Goal: Task Accomplishment & Management: Manage account settings

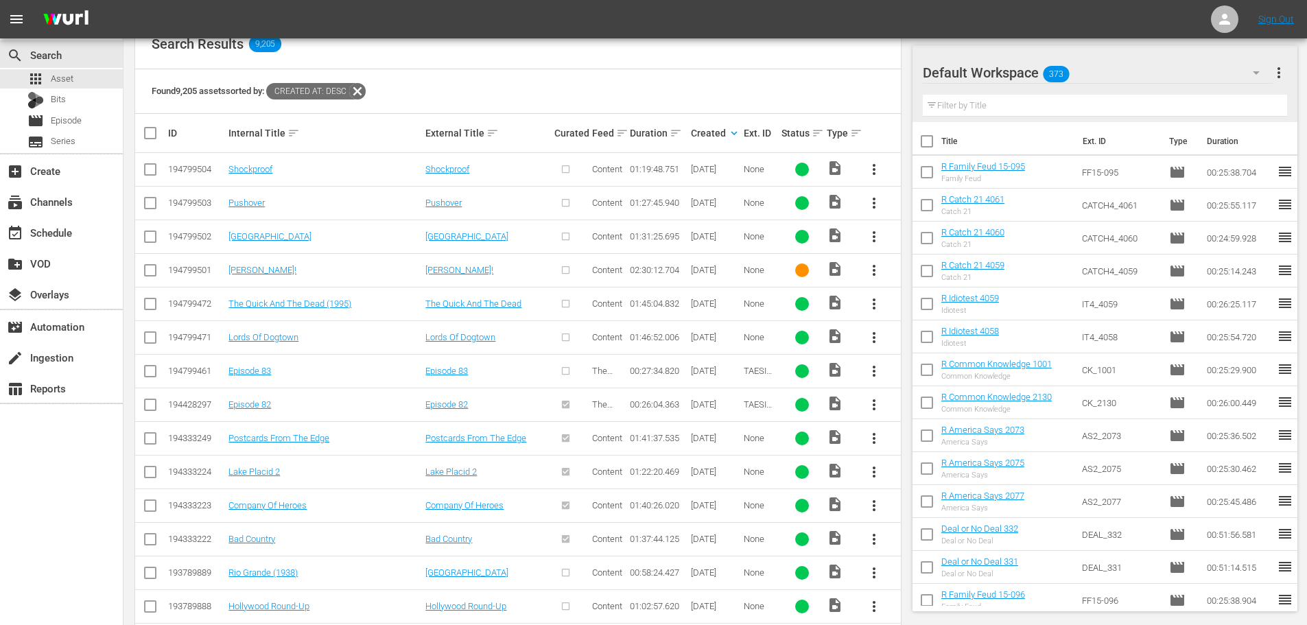
scroll to position [276, 0]
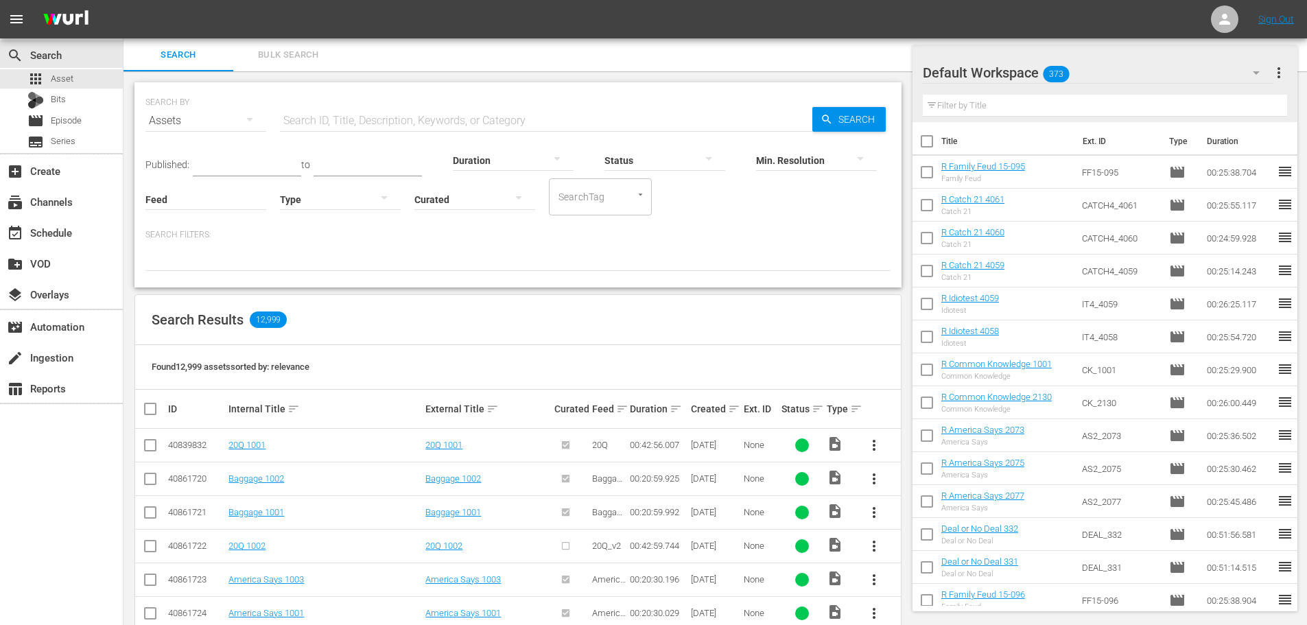
scroll to position [137, 0]
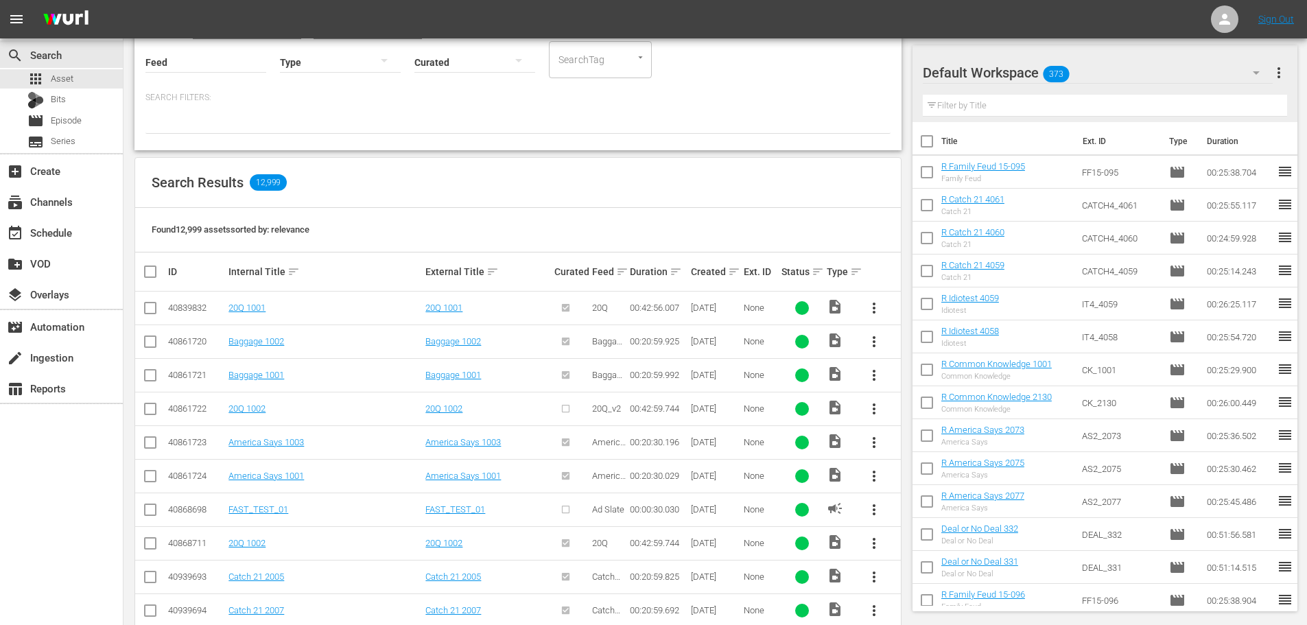
drag, startPoint x: 734, startPoint y: 268, endPoint x: 628, endPoint y: 204, distance: 123.5
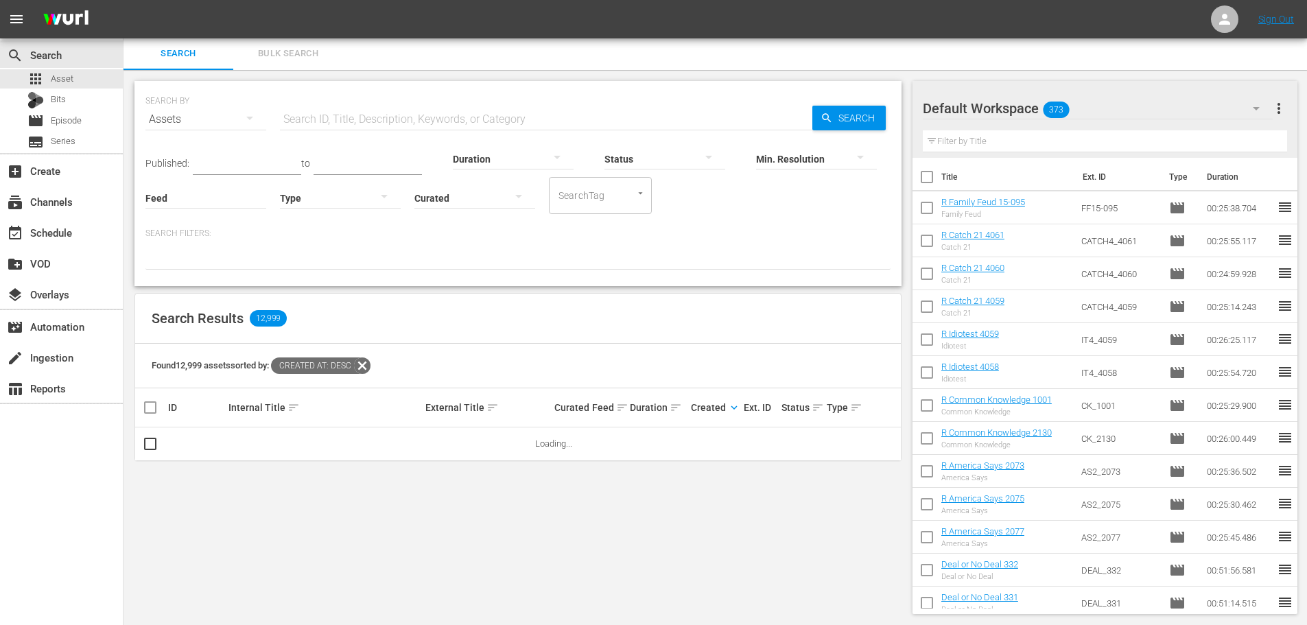
scroll to position [0, 0]
click at [362, 196] on div at bounding box center [340, 199] width 121 height 38
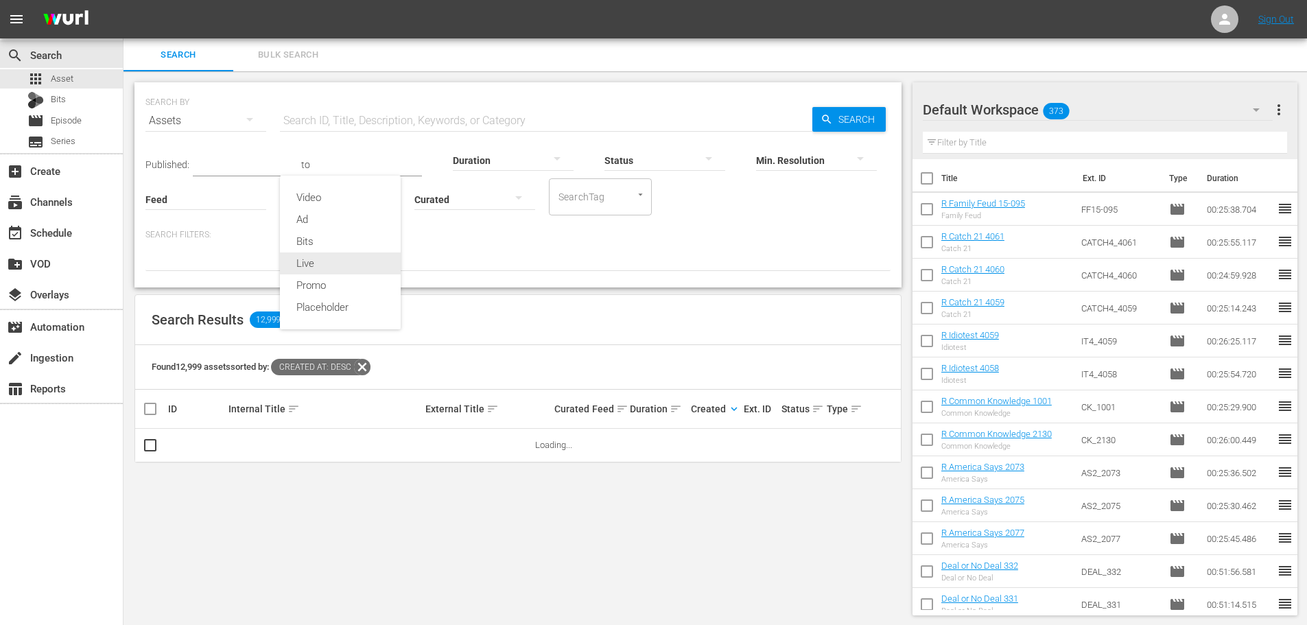
click at [312, 205] on div "Video" at bounding box center [340, 198] width 121 height 22
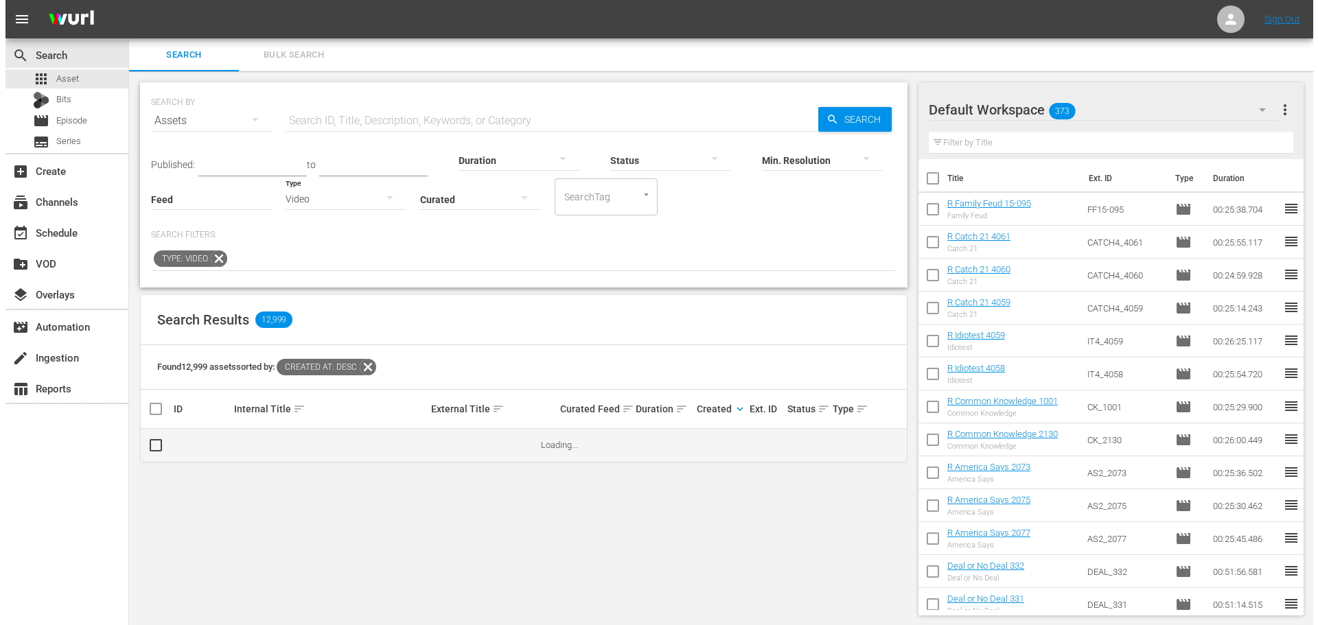
scroll to position [1, 0]
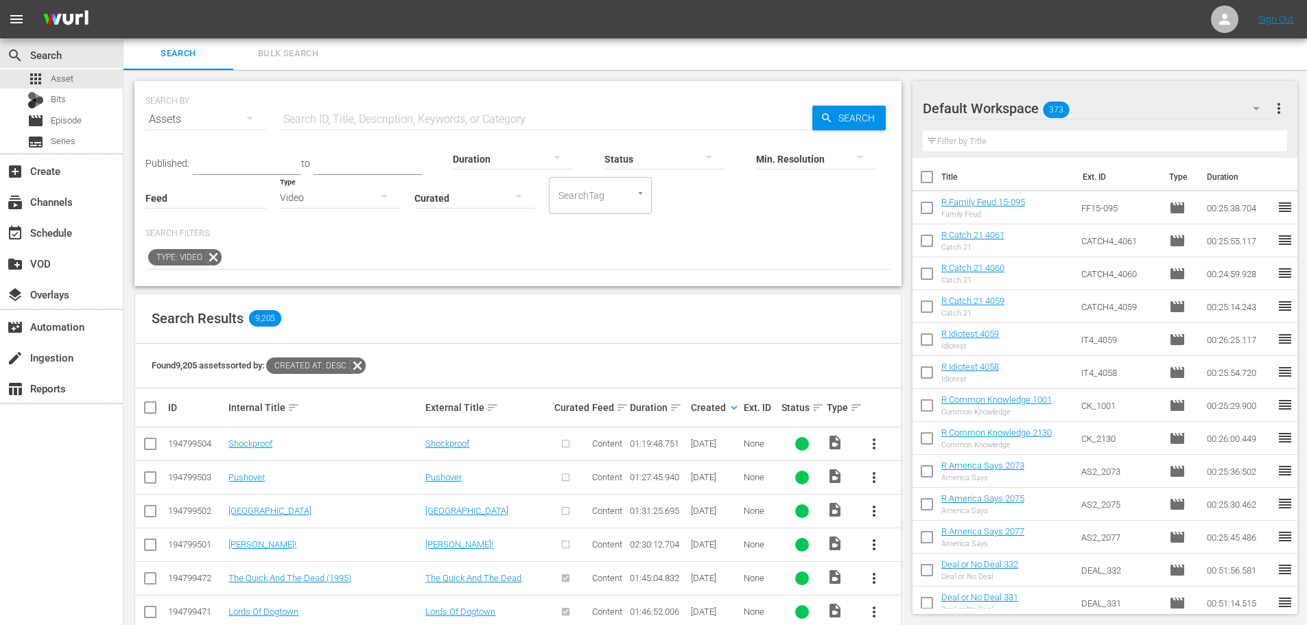
click at [366, 367] on icon at bounding box center [358, 366] width 18 height 18
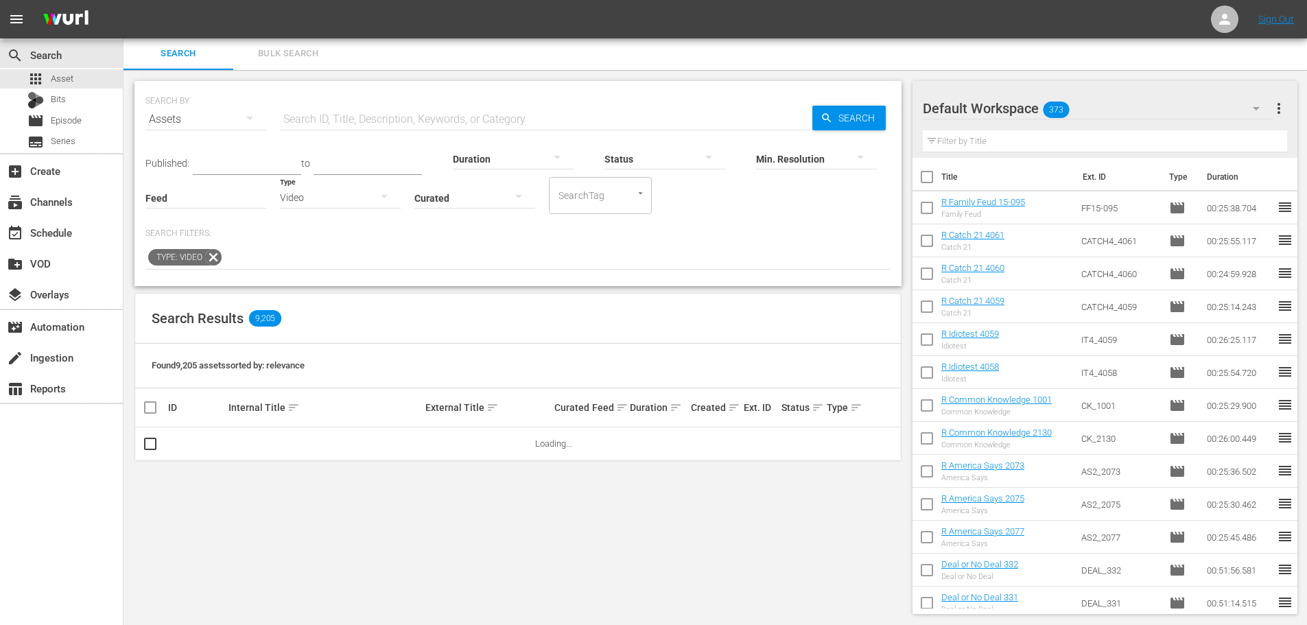
click at [366, 367] on div "Found 9,205 assets sorted by: relevance" at bounding box center [518, 366] width 766 height 45
click at [733, 404] on span "sort" at bounding box center [734, 407] width 12 height 12
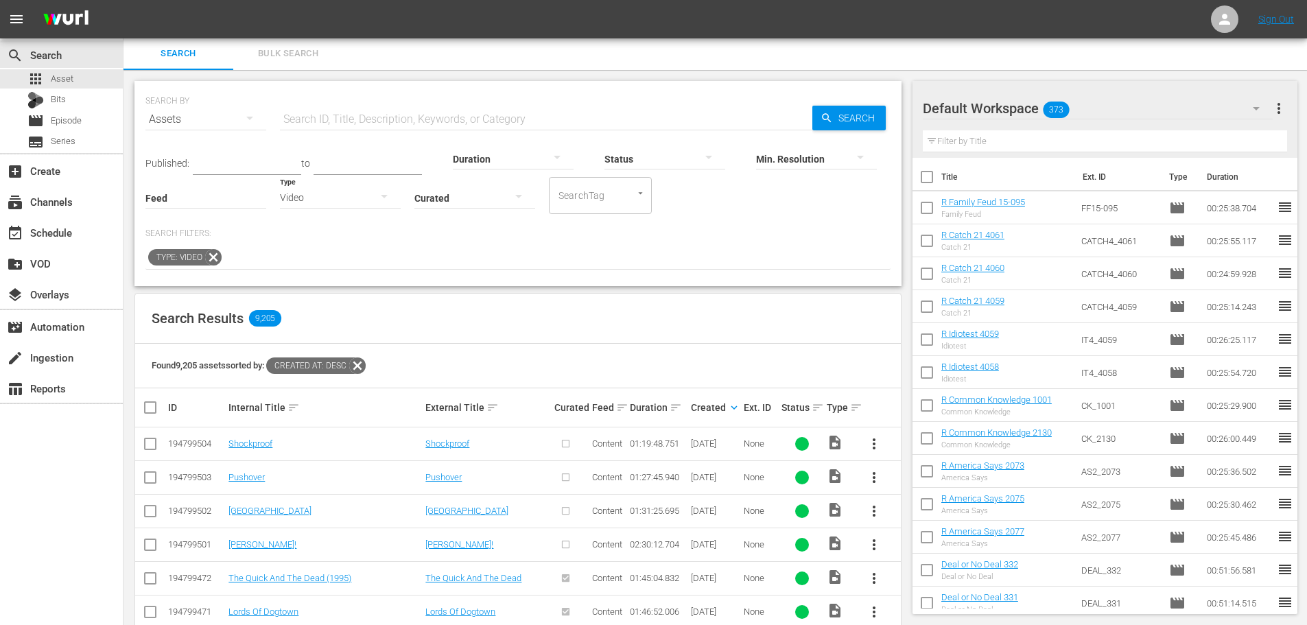
click at [148, 560] on td at bounding box center [150, 545] width 31 height 34
click at [153, 550] on input "checkbox" at bounding box center [150, 547] width 16 height 16
checkbox input "true"
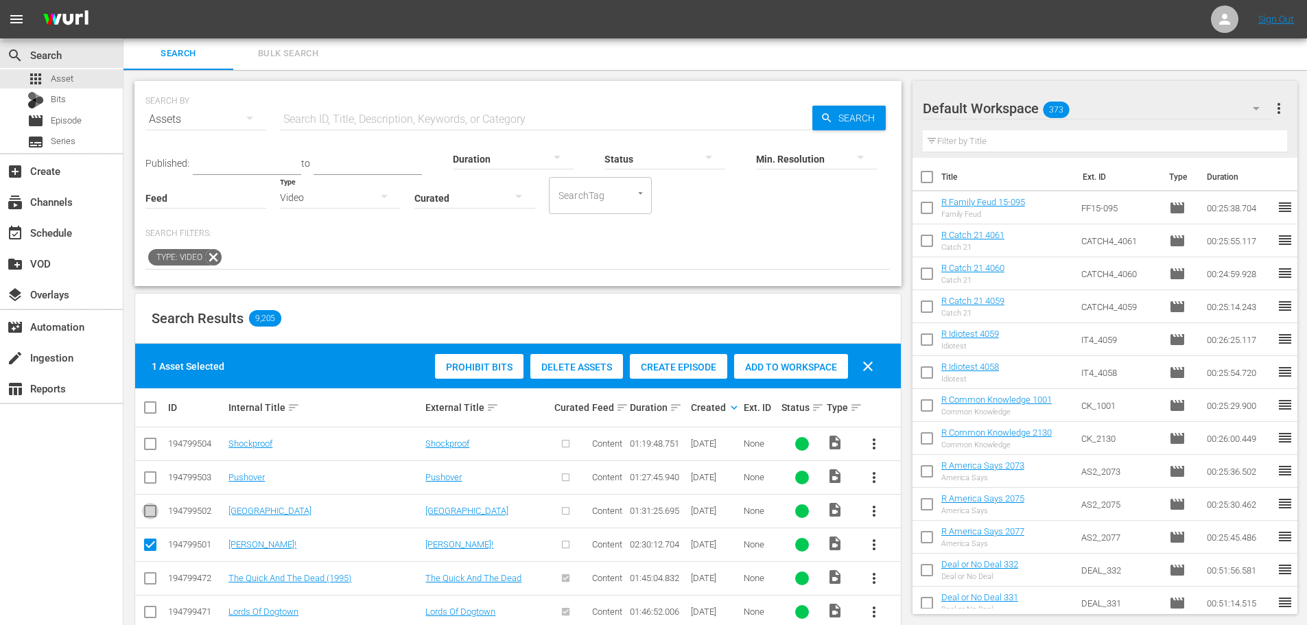
click at [154, 516] on input "checkbox" at bounding box center [150, 514] width 16 height 16
checkbox input "true"
click at [154, 483] on input "checkbox" at bounding box center [150, 480] width 16 height 16
checkbox input "true"
click at [150, 452] on input "checkbox" at bounding box center [150, 447] width 16 height 16
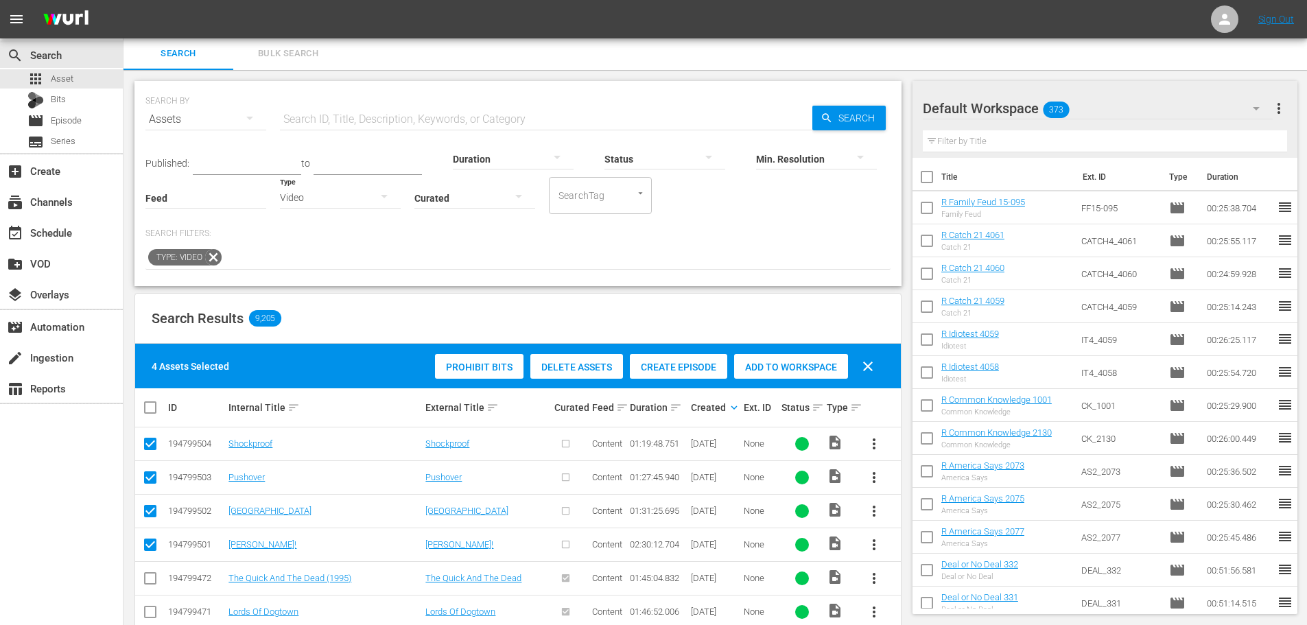
click at [664, 365] on span "Create Episode" at bounding box center [678, 367] width 97 height 11
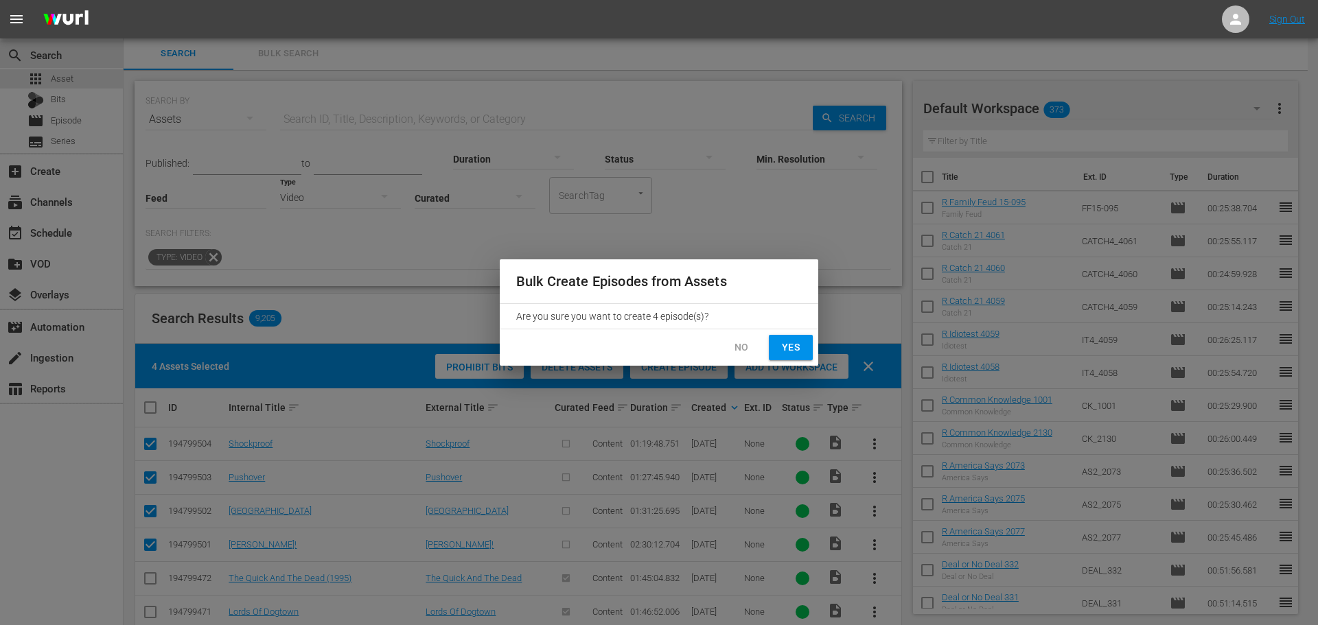
drag, startPoint x: 788, startPoint y: 343, endPoint x: 741, endPoint y: 349, distance: 47.8
click at [735, 349] on div "No Yes" at bounding box center [659, 347] width 318 height 36
click at [784, 350] on span "Yes" at bounding box center [791, 347] width 22 height 17
checkbox input "false"
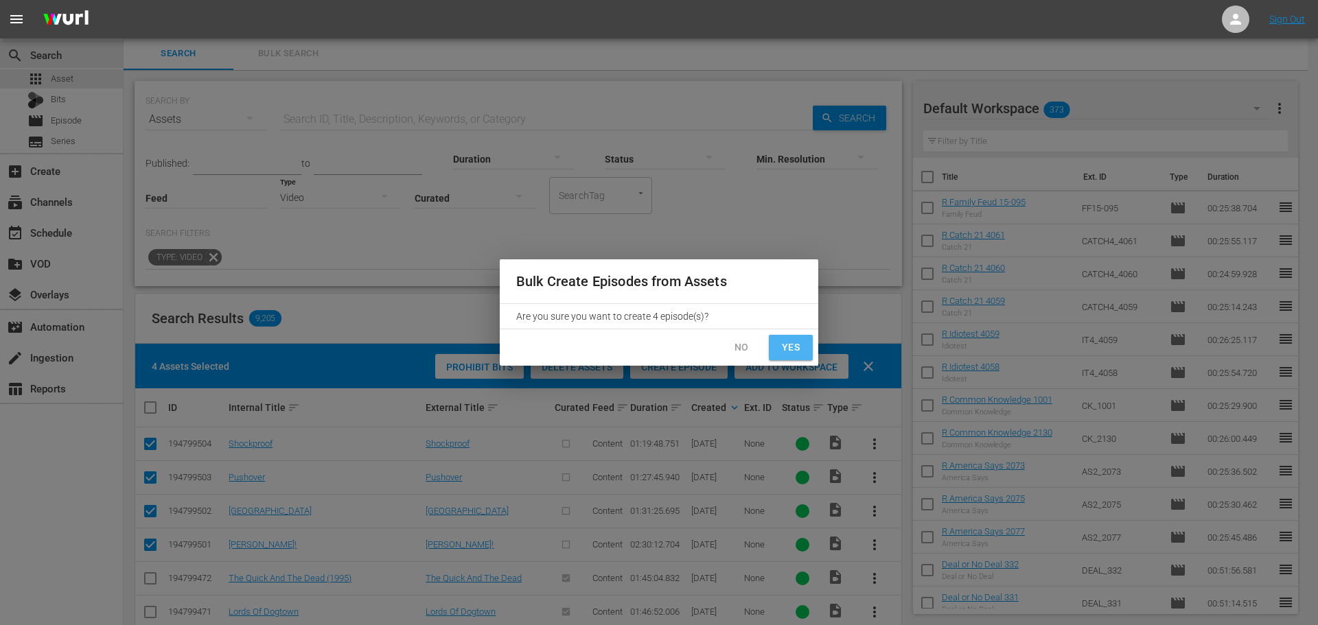
checkbox input "false"
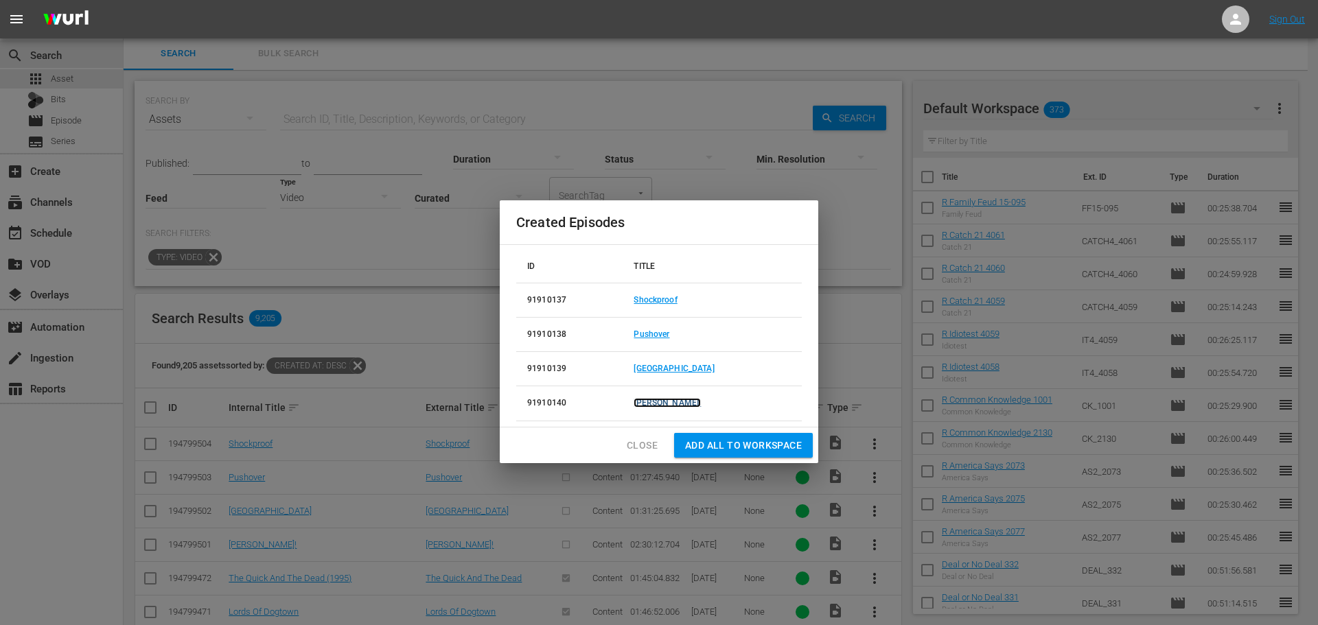
click at [671, 403] on link "[PERSON_NAME]!" at bounding box center [666, 403] width 67 height 10
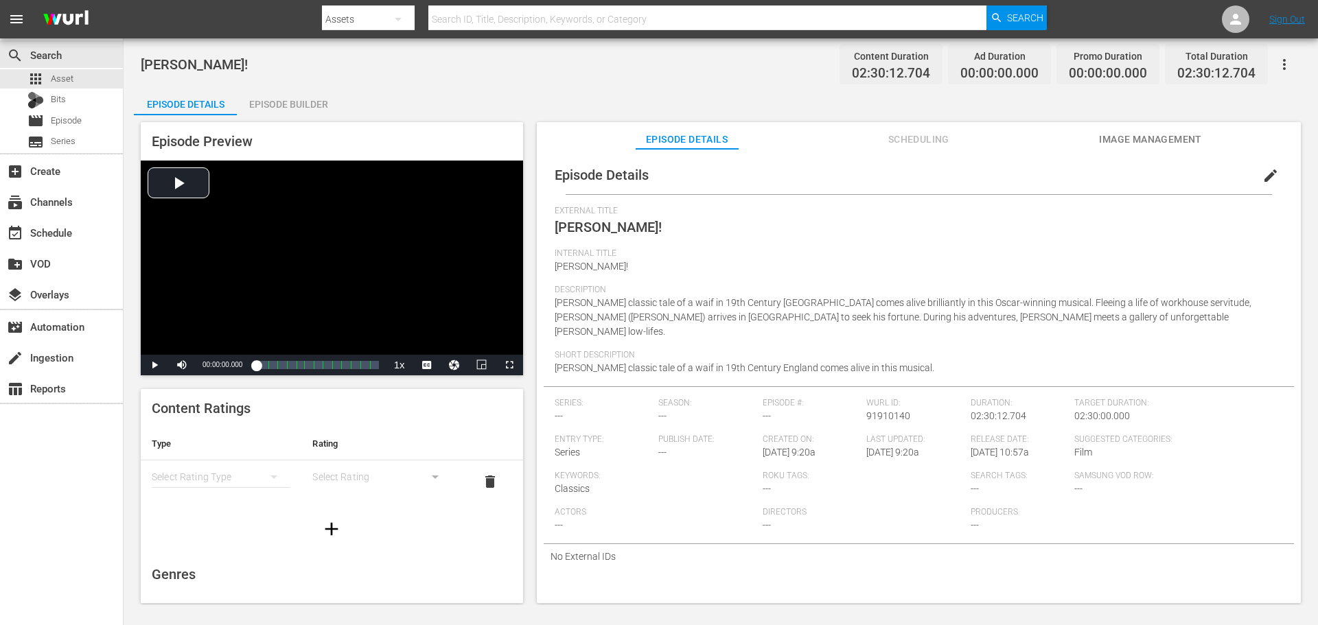
click at [317, 106] on div "Episode Builder" at bounding box center [288, 104] width 103 height 33
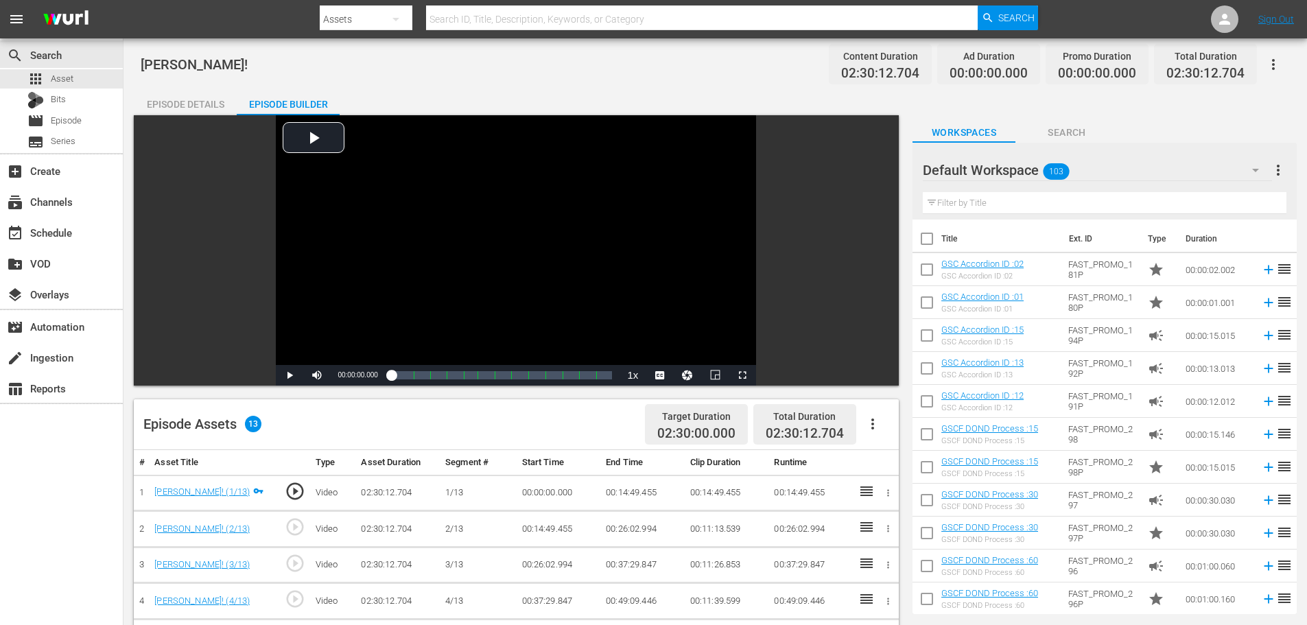
click at [1278, 65] on icon "button" at bounding box center [1274, 64] width 16 height 16
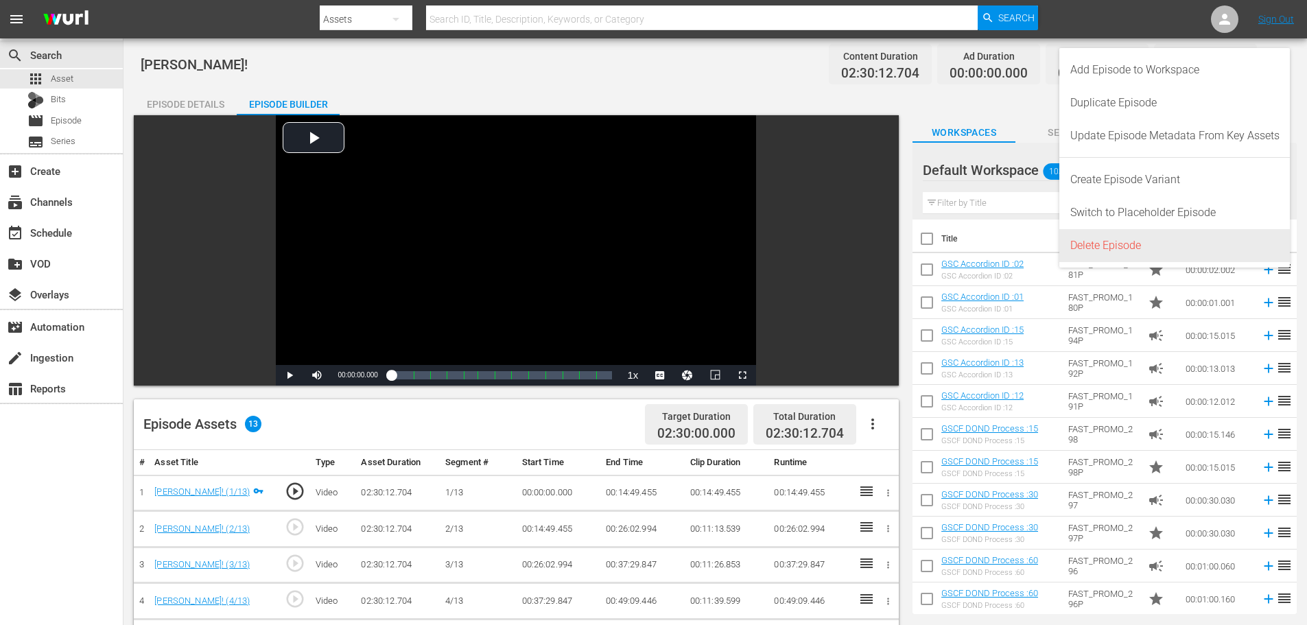
click at [1155, 243] on div "Delete Episode" at bounding box center [1175, 245] width 209 height 33
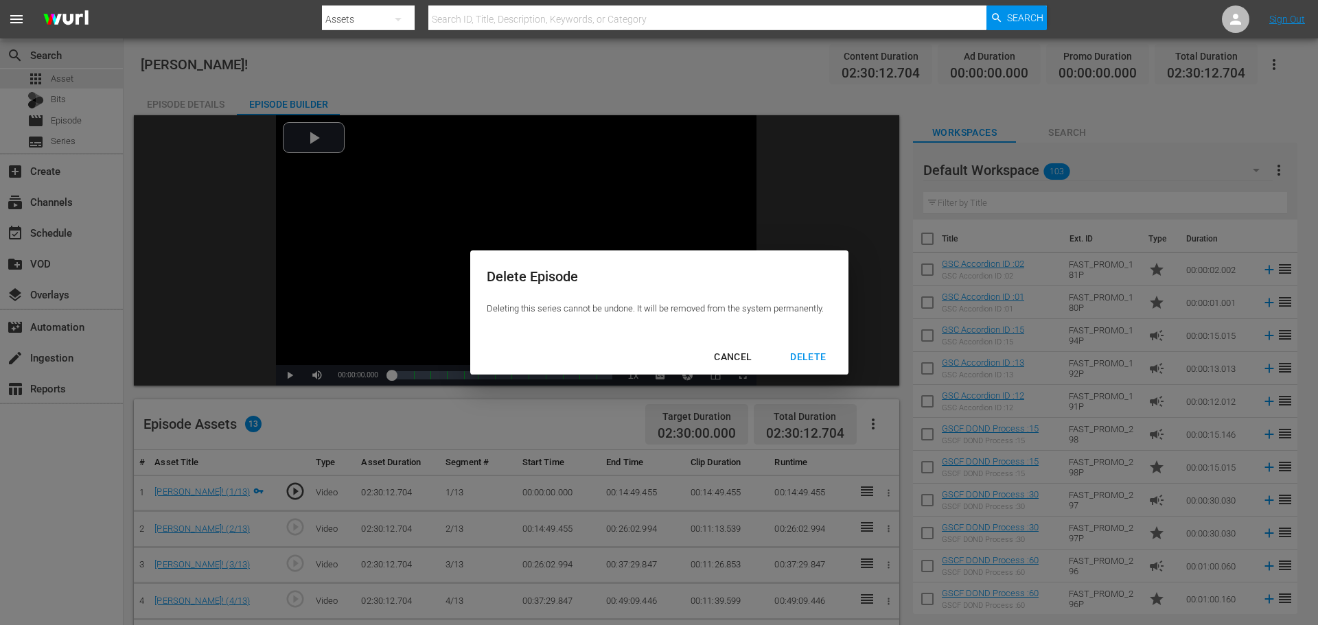
click at [819, 358] on div "DELETE" at bounding box center [808, 357] width 58 height 17
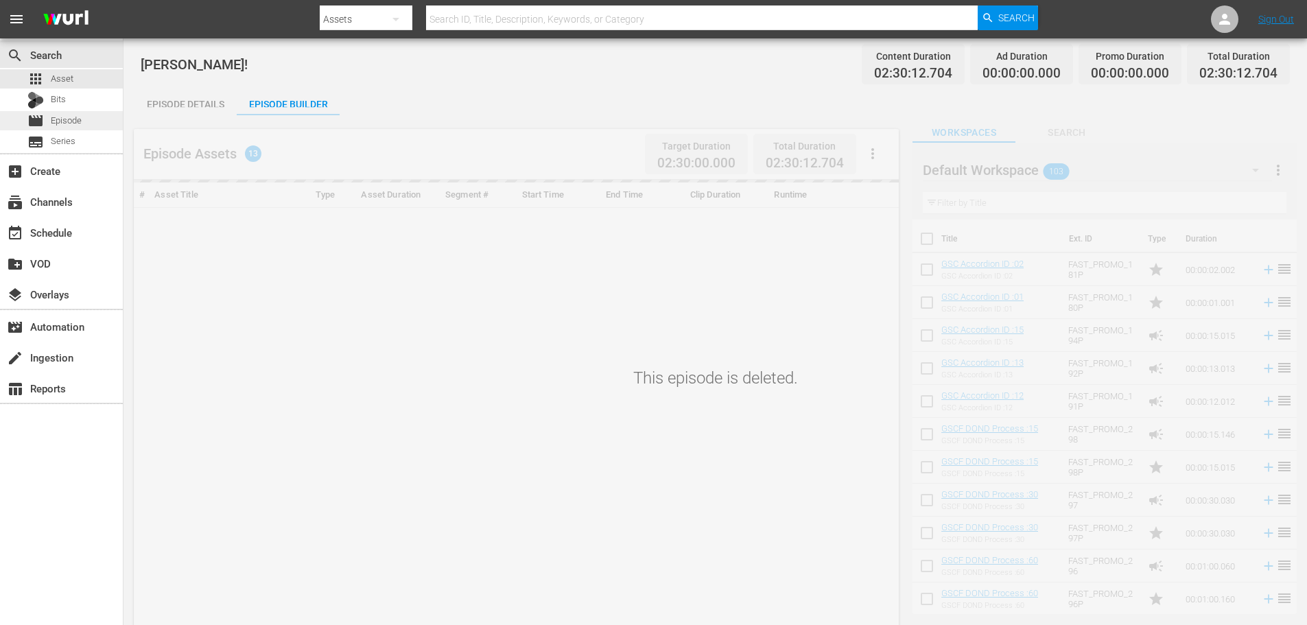
click at [86, 119] on div "movie Episode" at bounding box center [61, 120] width 123 height 19
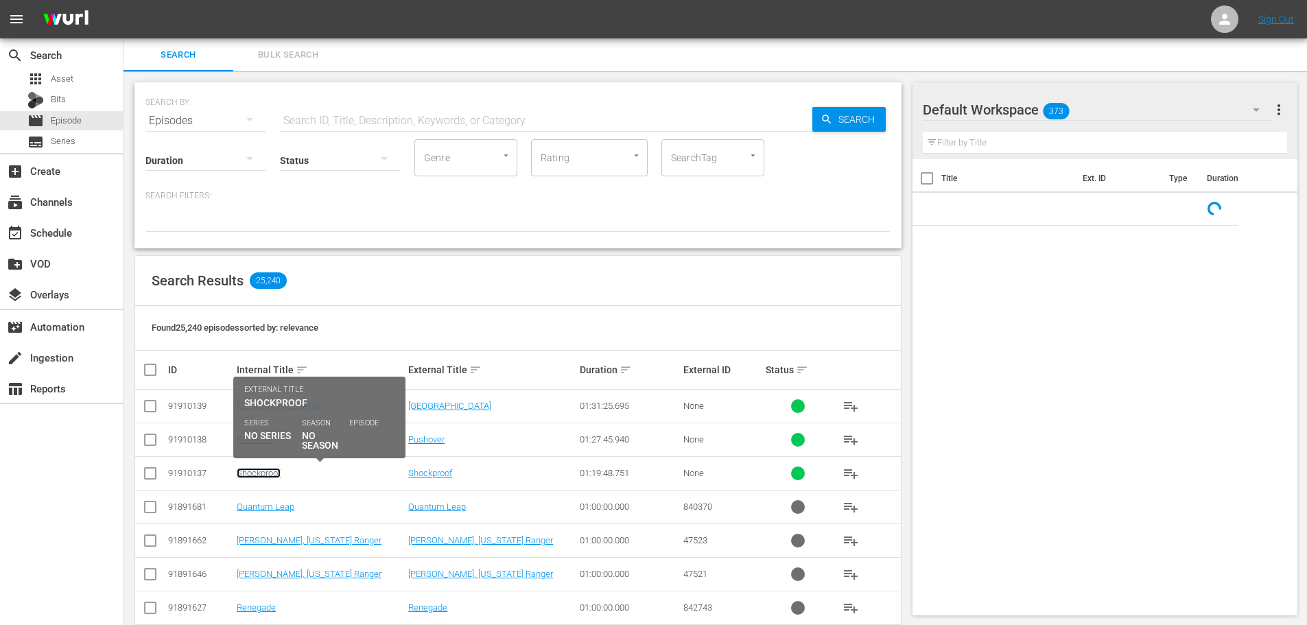
click at [258, 474] on link "Shockproof" at bounding box center [259, 473] width 44 height 10
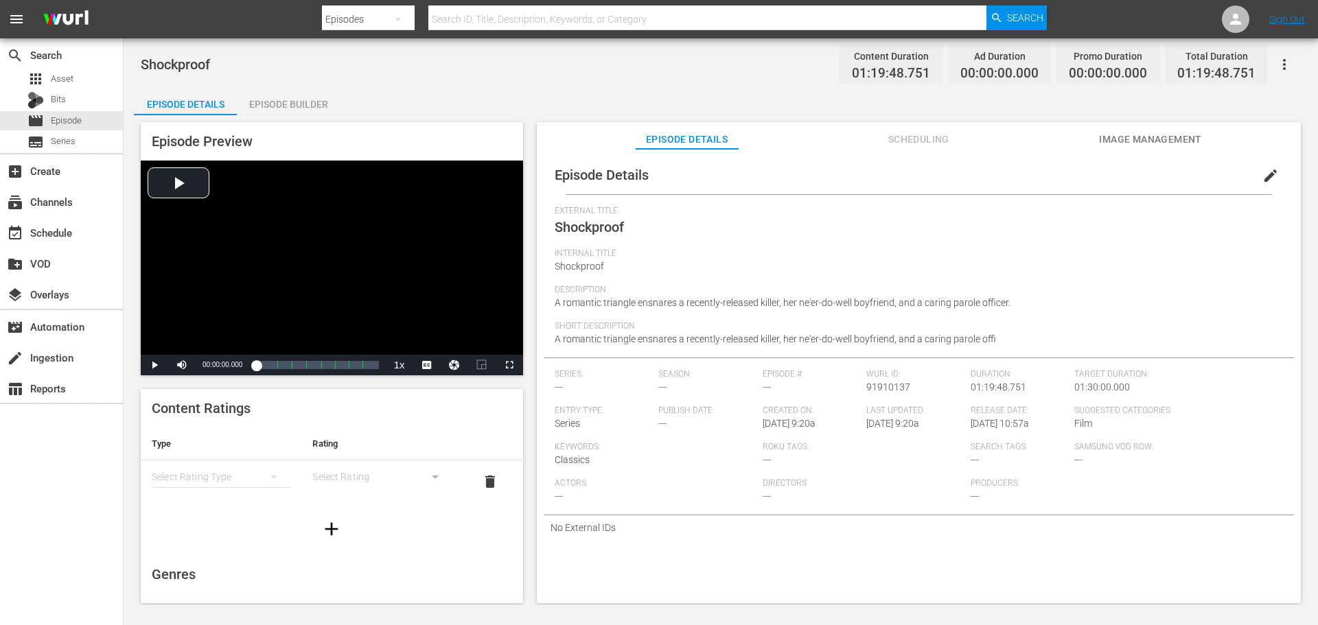
drag, startPoint x: 300, startPoint y: 100, endPoint x: 1244, endPoint y: 209, distance: 950.6
click at [300, 100] on div "Episode Builder" at bounding box center [288, 104] width 103 height 33
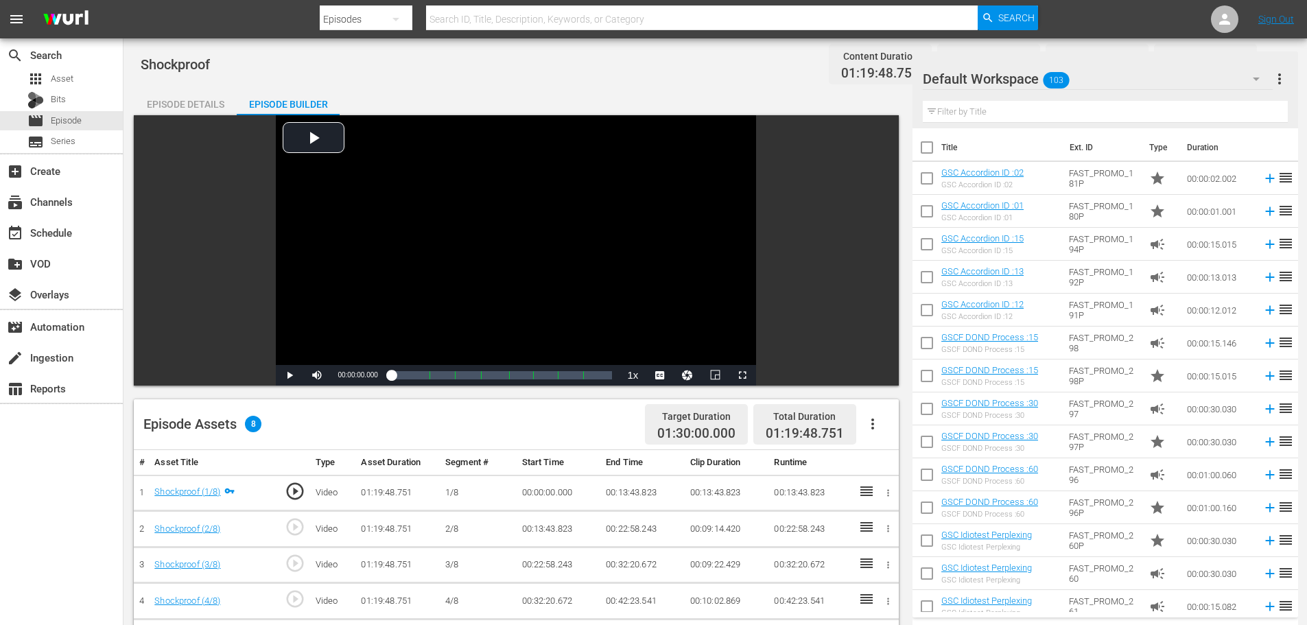
scroll to position [358, 0]
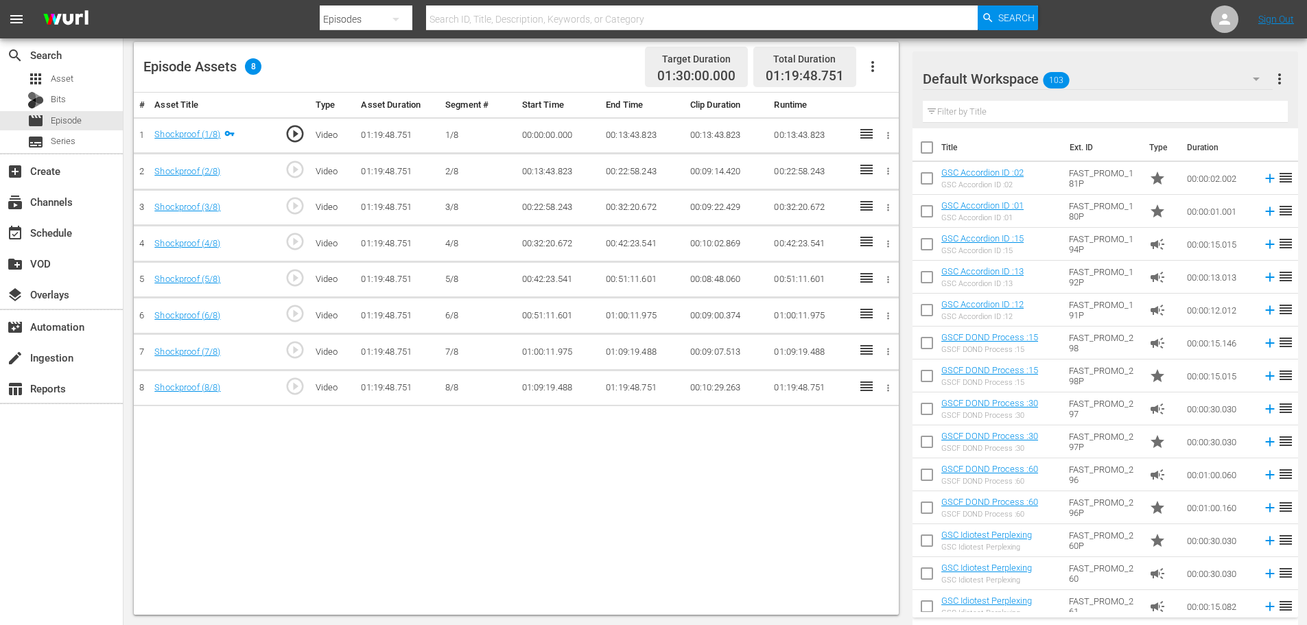
drag, startPoint x: 497, startPoint y: 441, endPoint x: 660, endPoint y: 312, distance: 207.2
click at [497, 441] on div "# Asset Title Type Asset Duration Segment # Start Time End Time Clip Duration R…" at bounding box center [516, 354] width 765 height 522
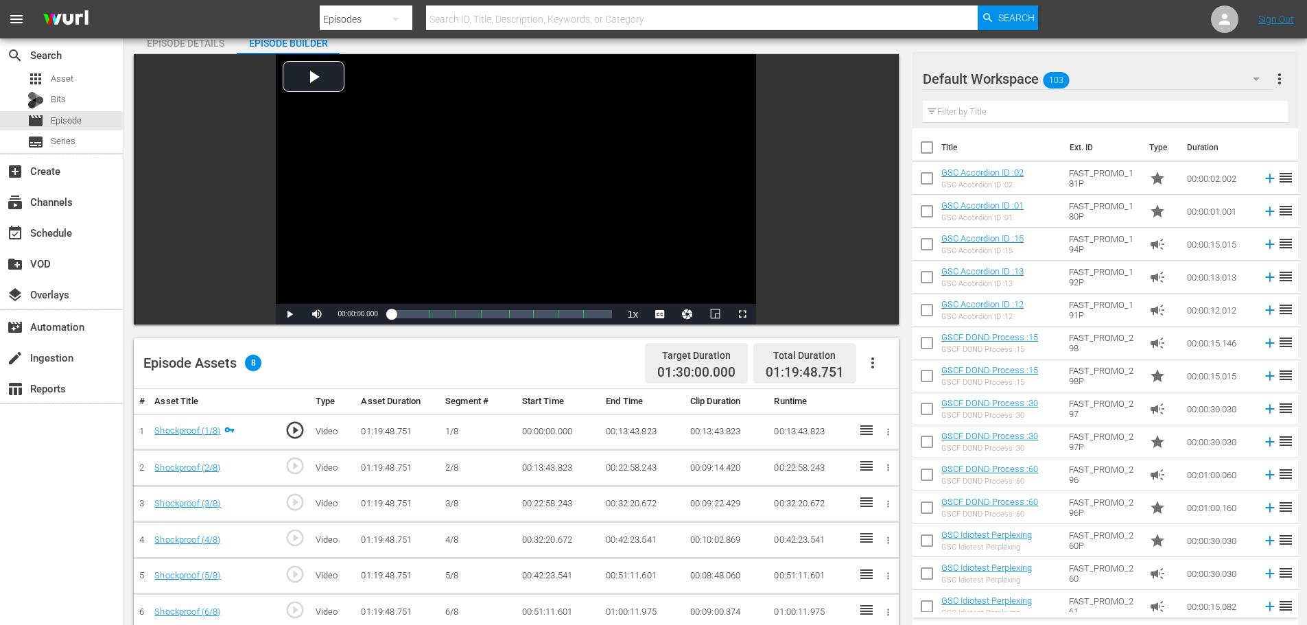
scroll to position [0, 0]
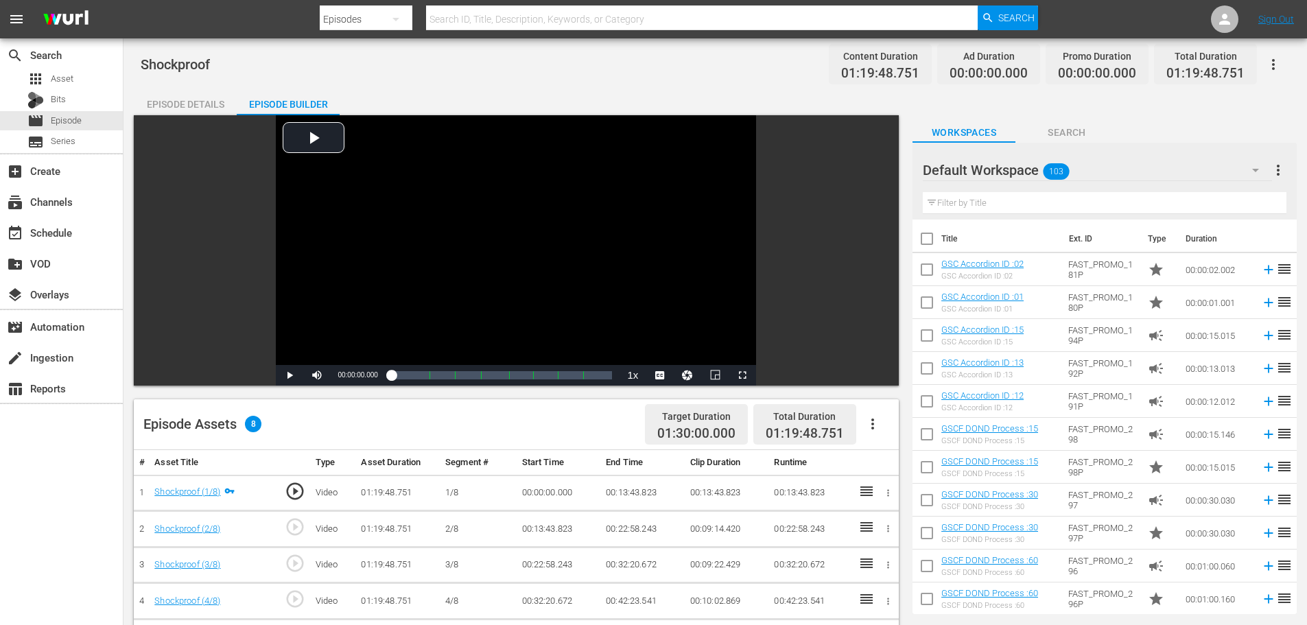
click at [1262, 55] on button "button" at bounding box center [1273, 64] width 33 height 33
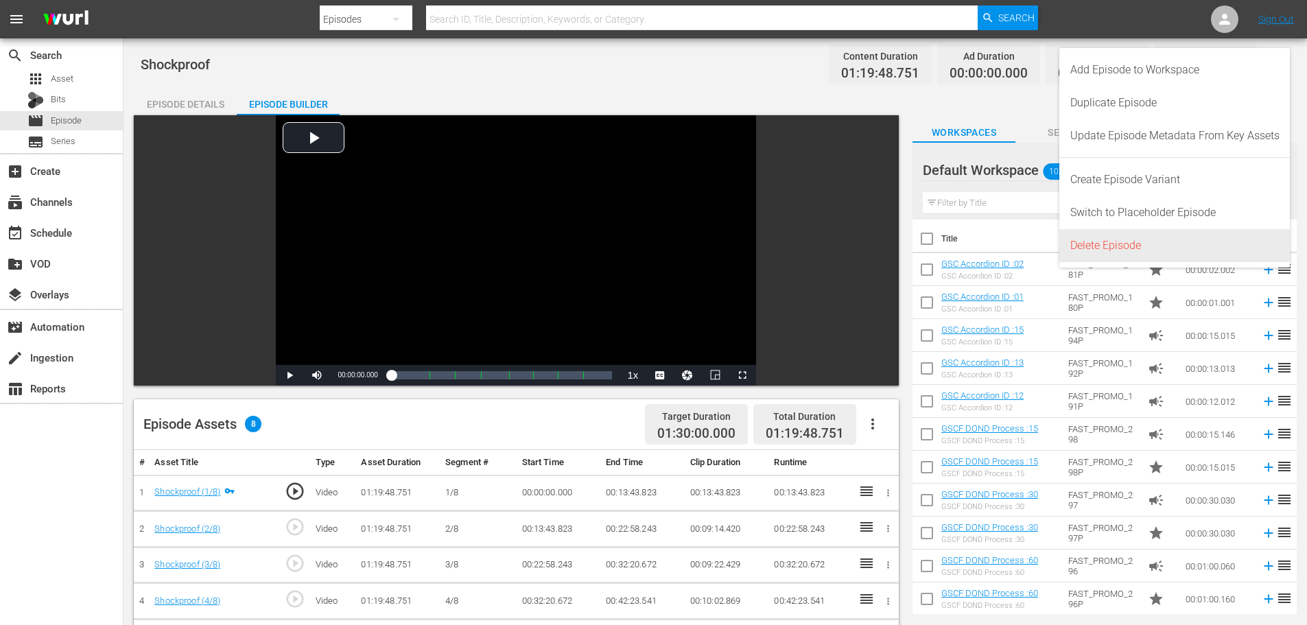
drag, startPoint x: 1203, startPoint y: 247, endPoint x: 1095, endPoint y: 266, distance: 109.5
click at [1203, 248] on div "Delete Episode" at bounding box center [1175, 245] width 209 height 33
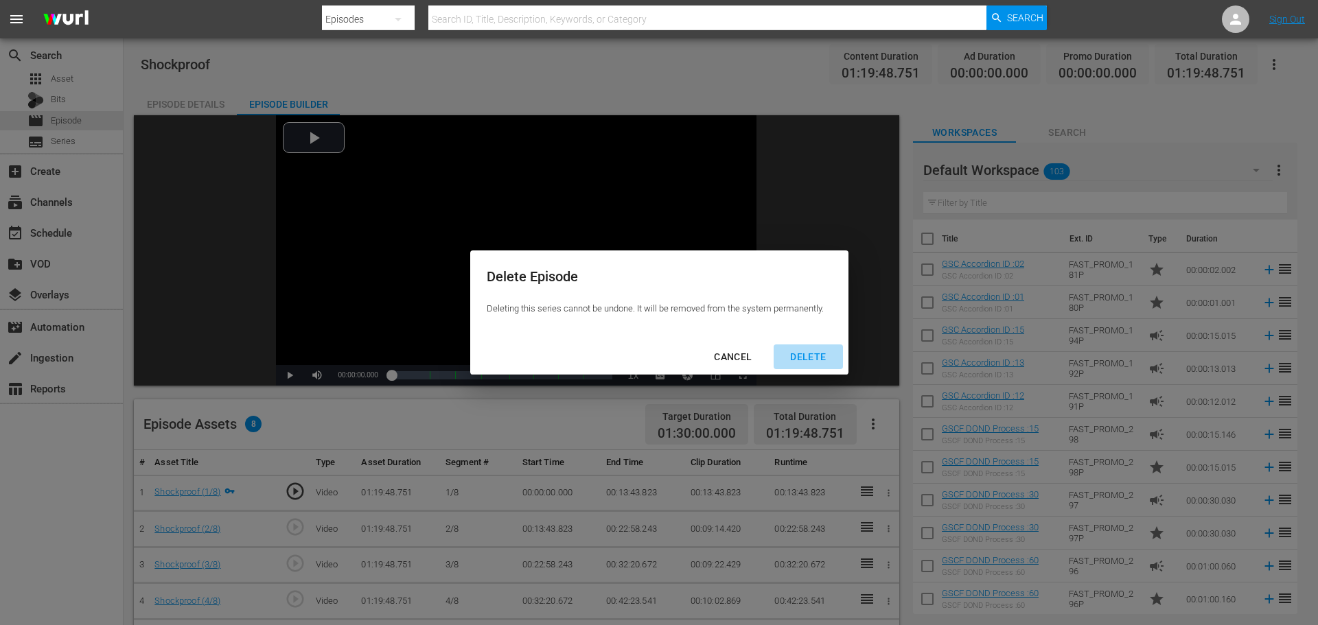
click at [817, 349] on div "DELETE" at bounding box center [808, 357] width 58 height 17
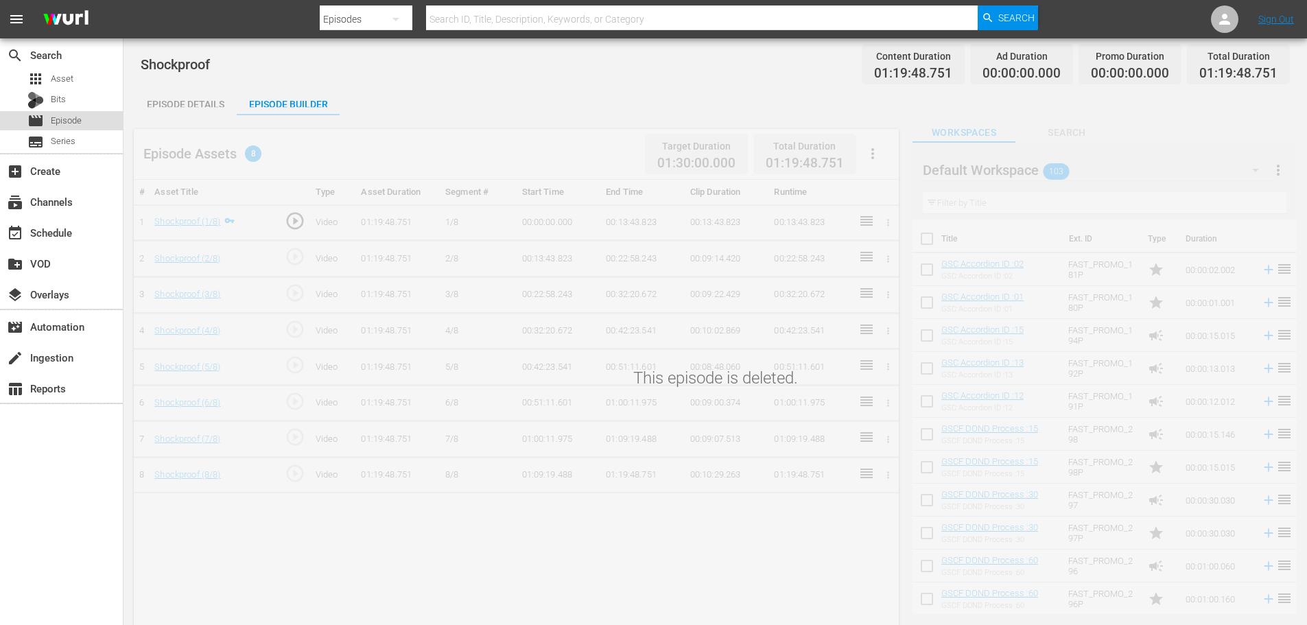
click at [82, 124] on span "Episode" at bounding box center [66, 121] width 31 height 14
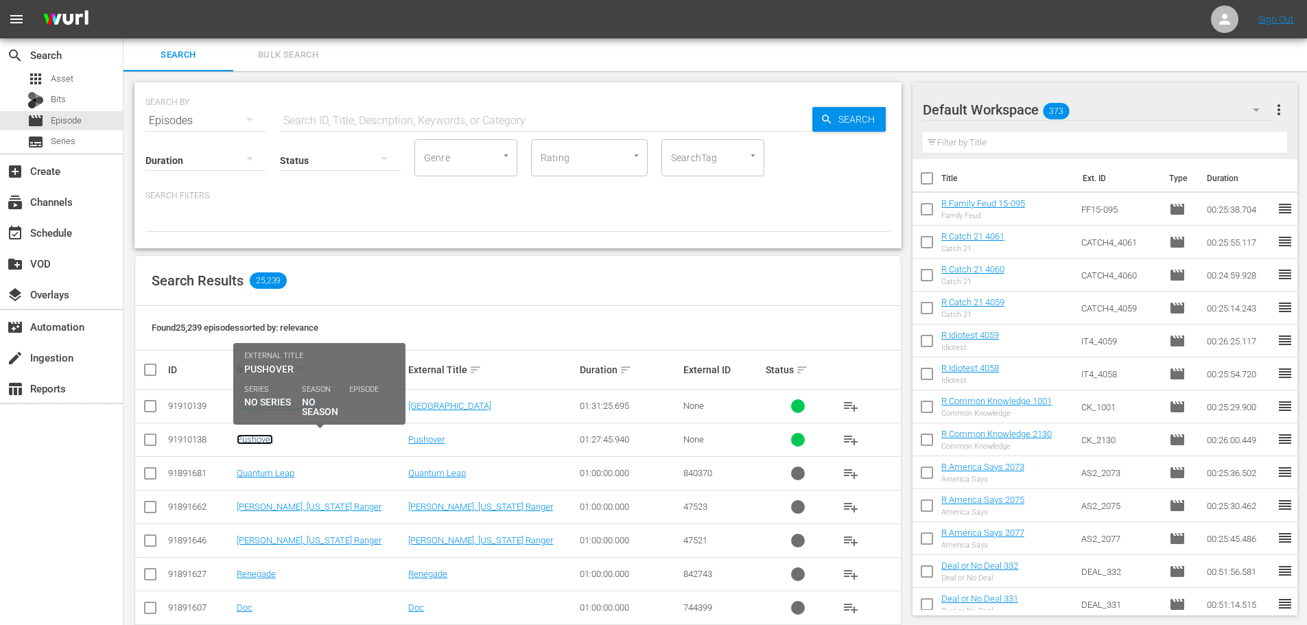
click at [260, 441] on link "Pushover" at bounding box center [255, 439] width 36 height 10
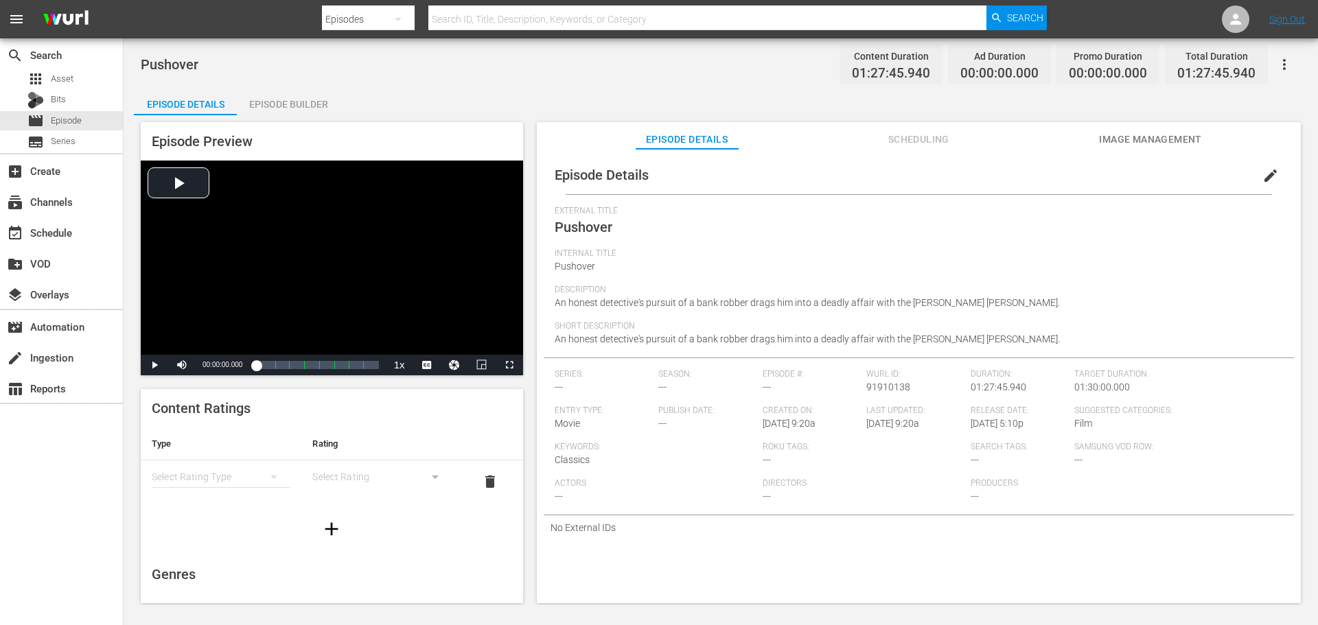
drag, startPoint x: 271, startPoint y: 108, endPoint x: 1226, endPoint y: 233, distance: 962.8
click at [271, 108] on div "Episode Builder" at bounding box center [288, 104] width 103 height 33
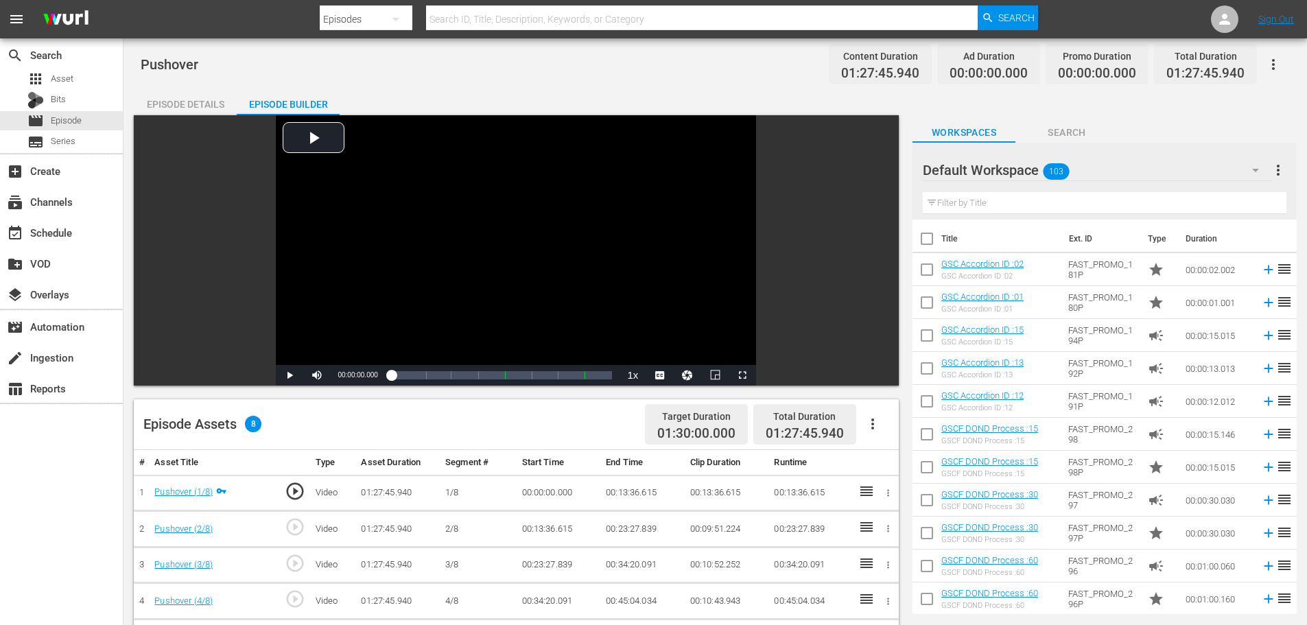
drag, startPoint x: 1277, startPoint y: 73, endPoint x: 1277, endPoint y: 86, distance: 13.0
click at [1277, 73] on button "button" at bounding box center [1273, 64] width 33 height 33
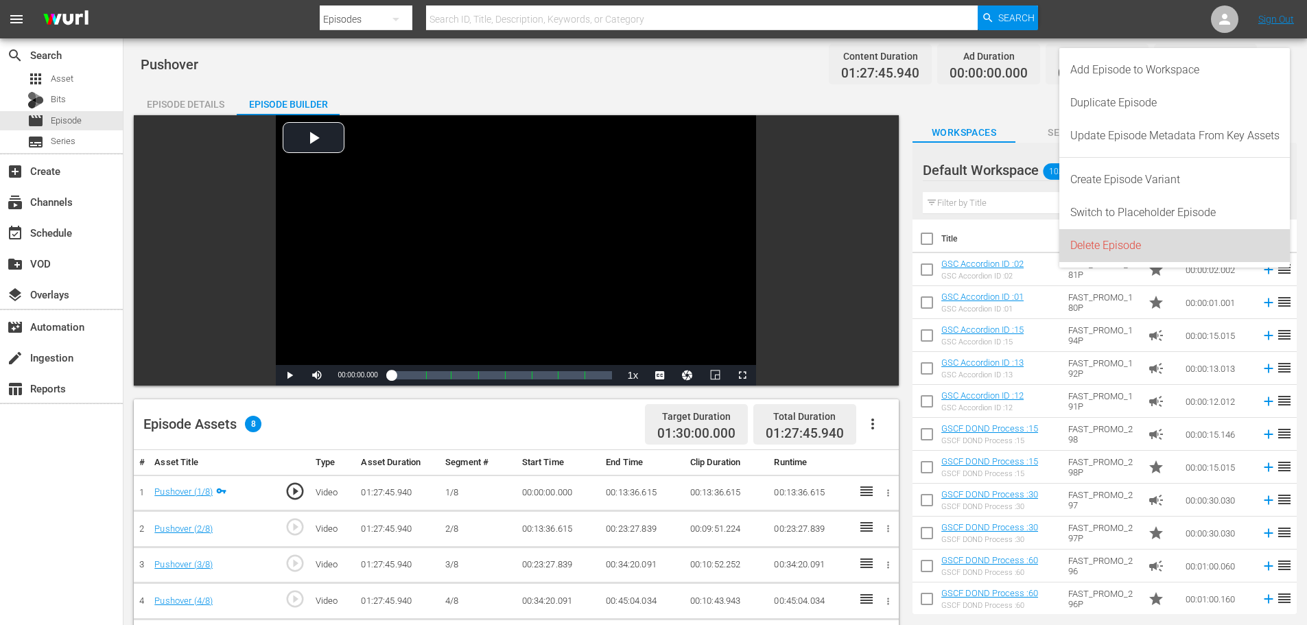
click at [1200, 244] on div "Delete Episode" at bounding box center [1175, 245] width 209 height 33
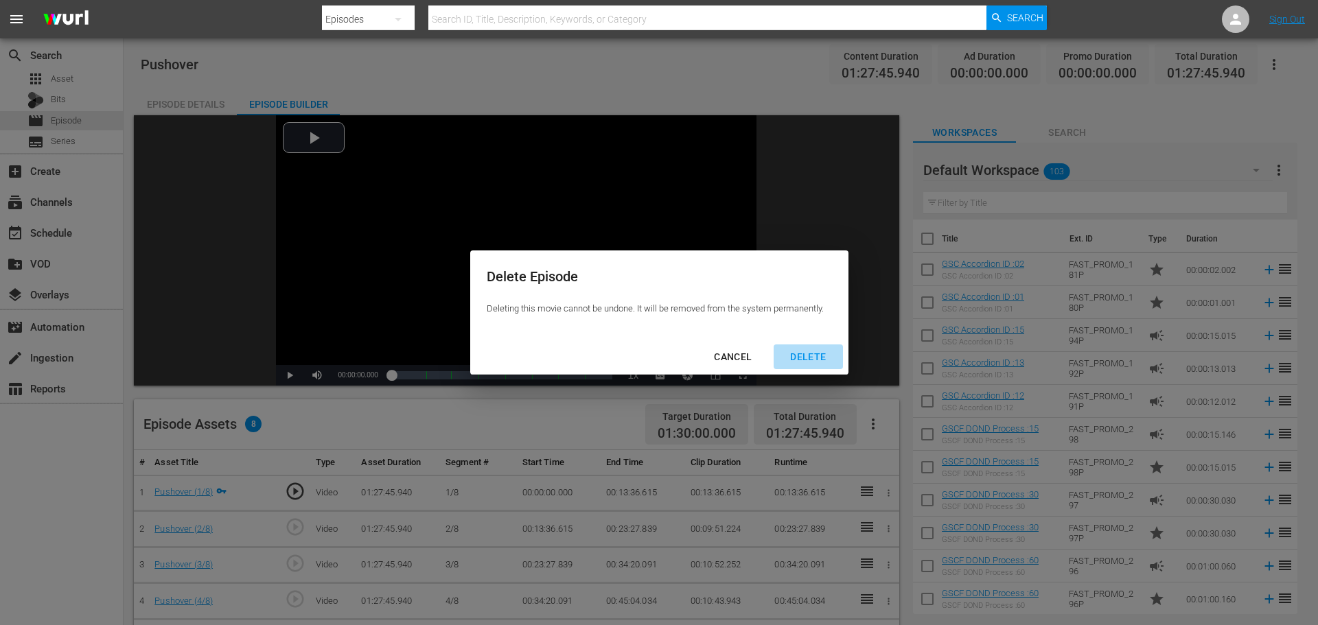
click at [800, 363] on div "DELETE" at bounding box center [808, 357] width 58 height 17
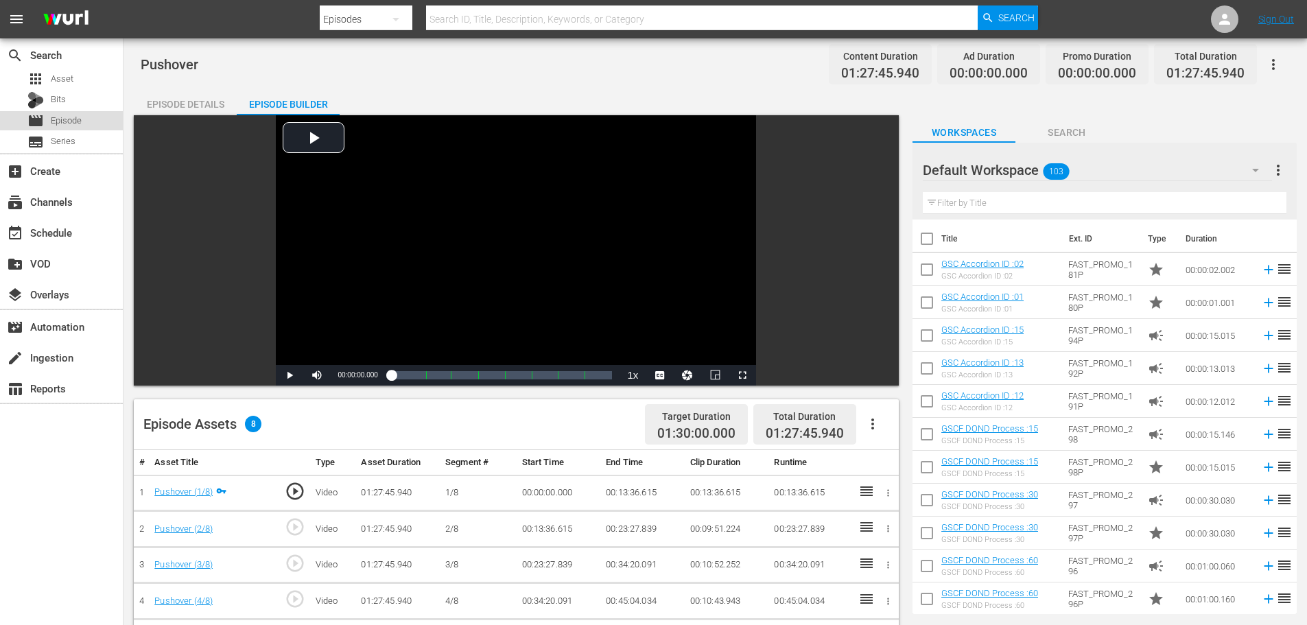
click at [82, 117] on div "movie Episode" at bounding box center [61, 120] width 123 height 19
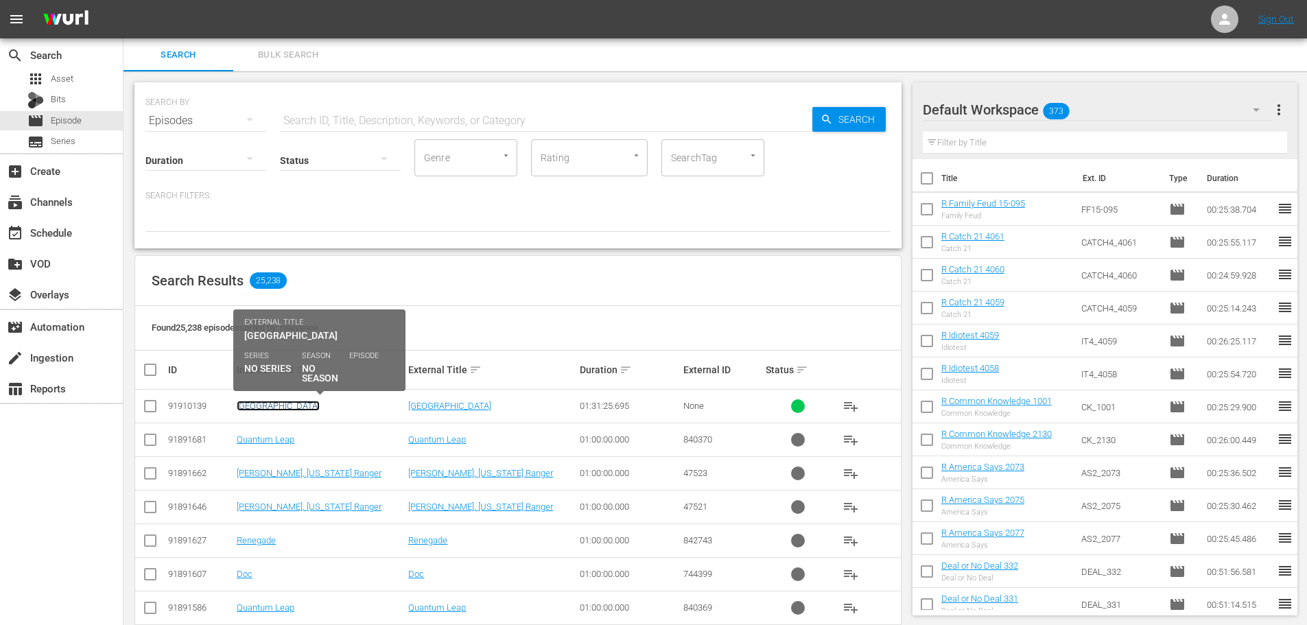
click at [266, 404] on link "[GEOGRAPHIC_DATA]" at bounding box center [278, 406] width 83 height 10
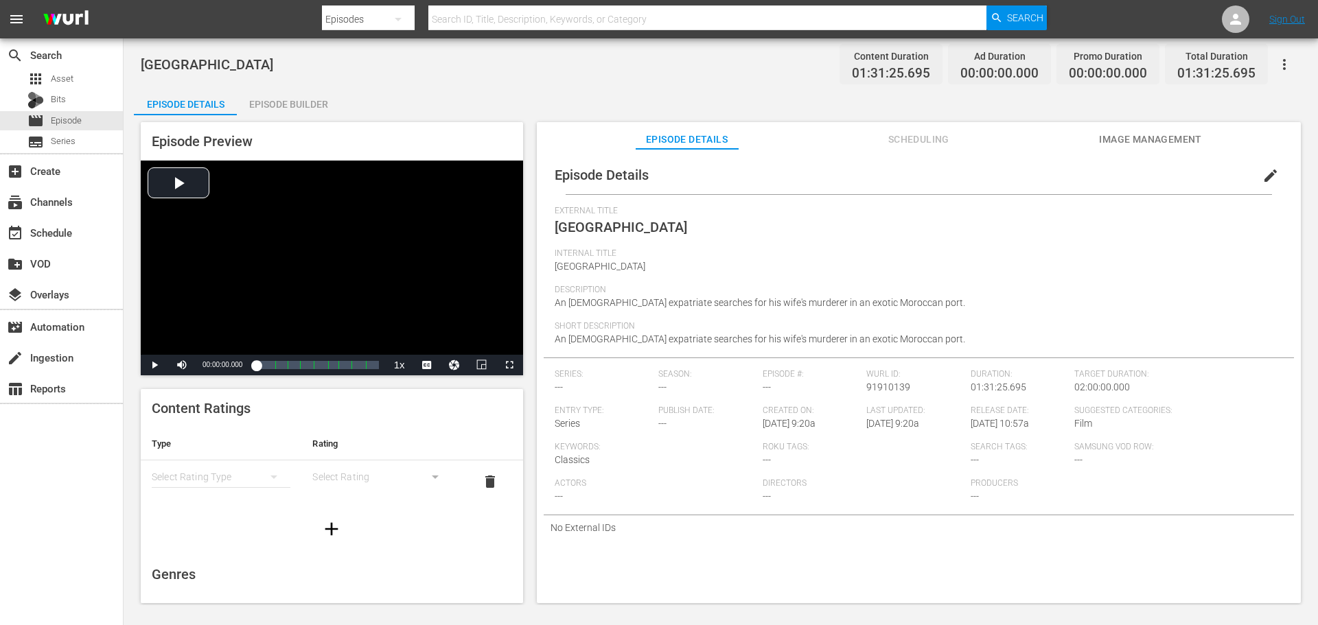
click at [261, 110] on div "Episode Builder" at bounding box center [288, 104] width 103 height 33
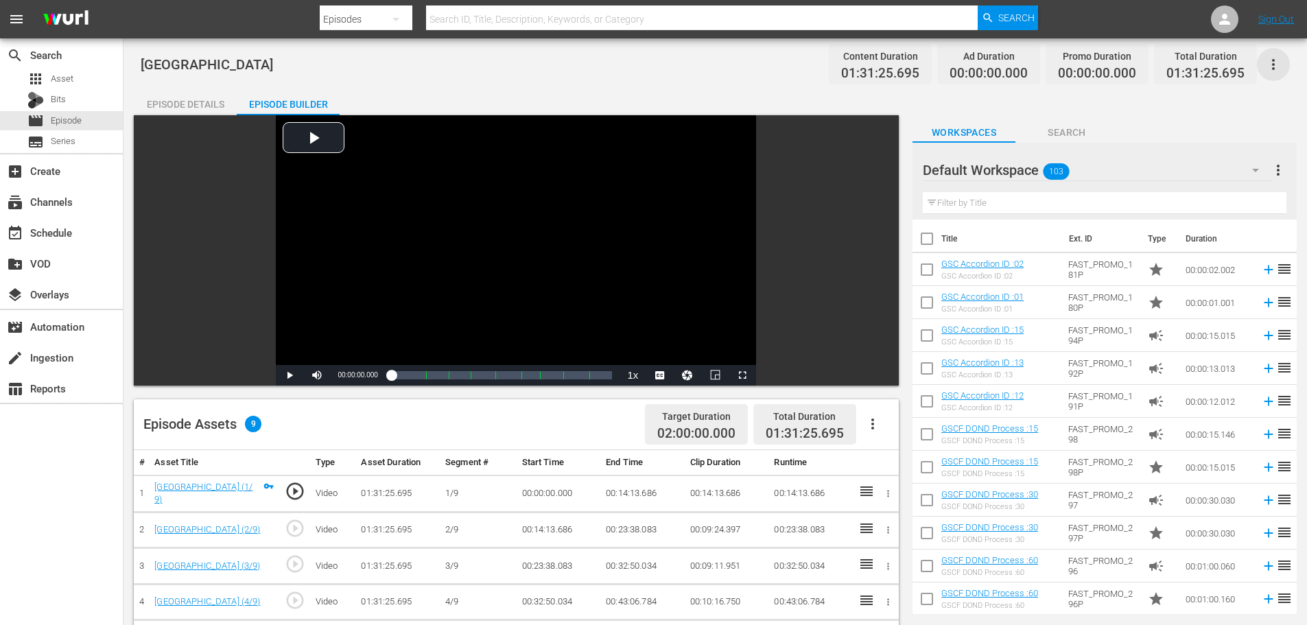
click at [1268, 65] on icon "button" at bounding box center [1274, 64] width 16 height 16
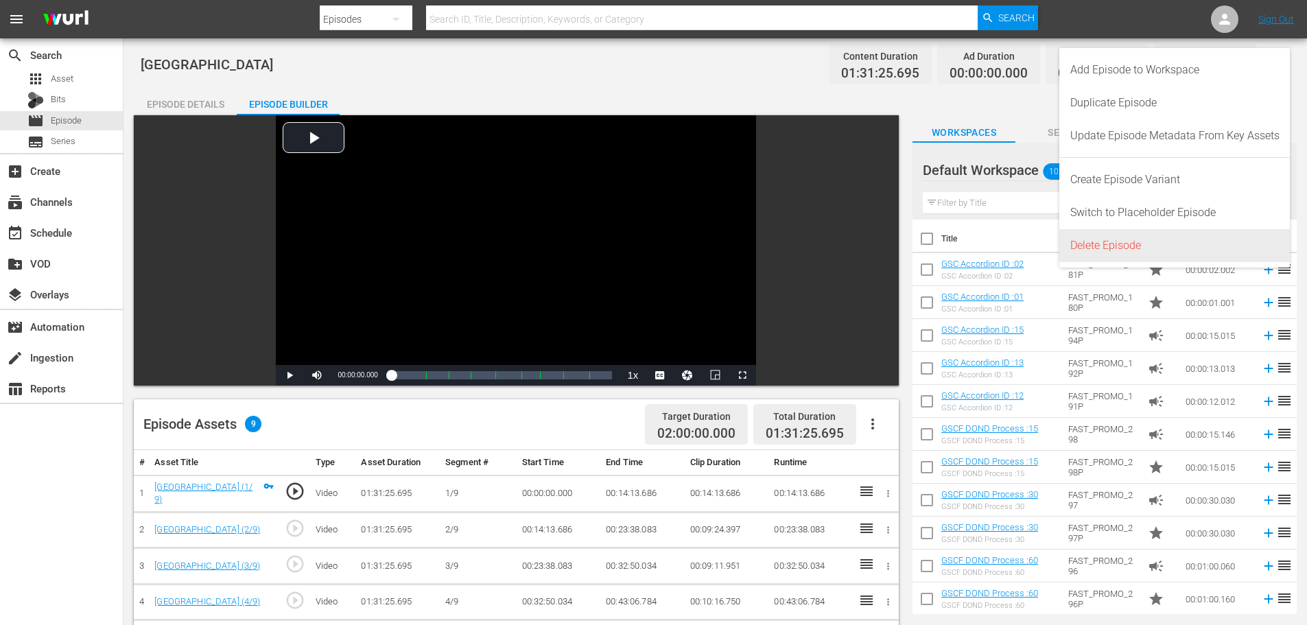
click at [1194, 240] on div "Delete Episode" at bounding box center [1175, 245] width 209 height 33
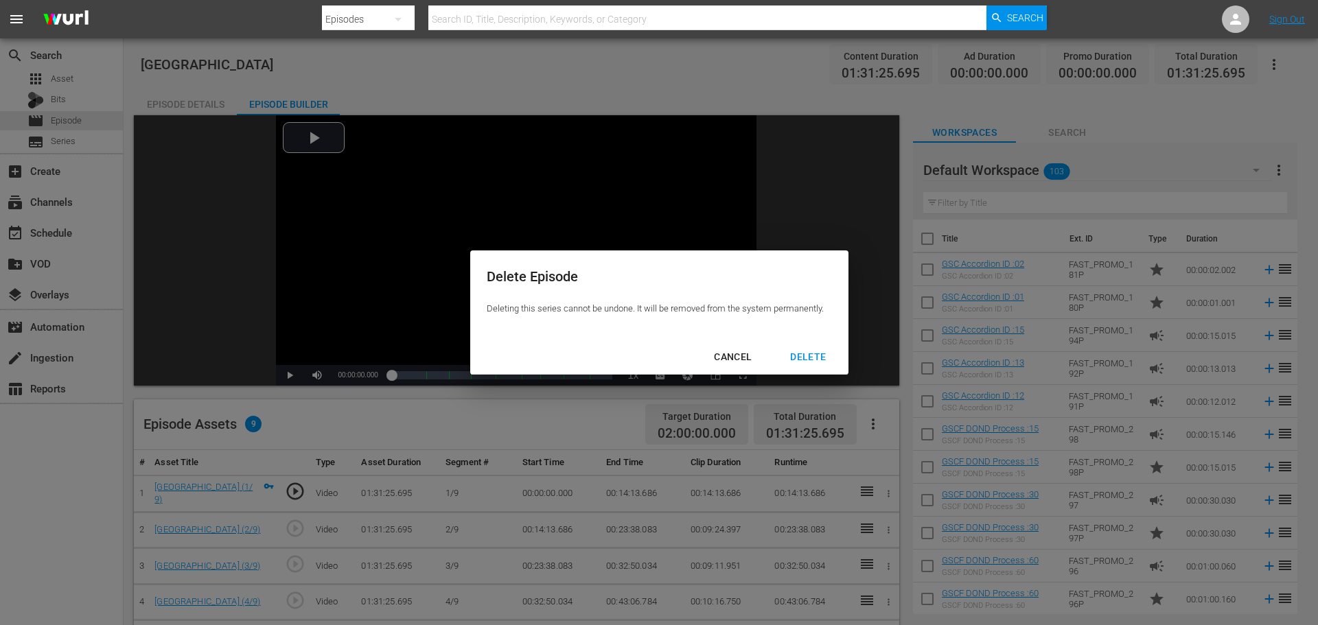
click at [811, 353] on div "DELETE" at bounding box center [808, 357] width 58 height 17
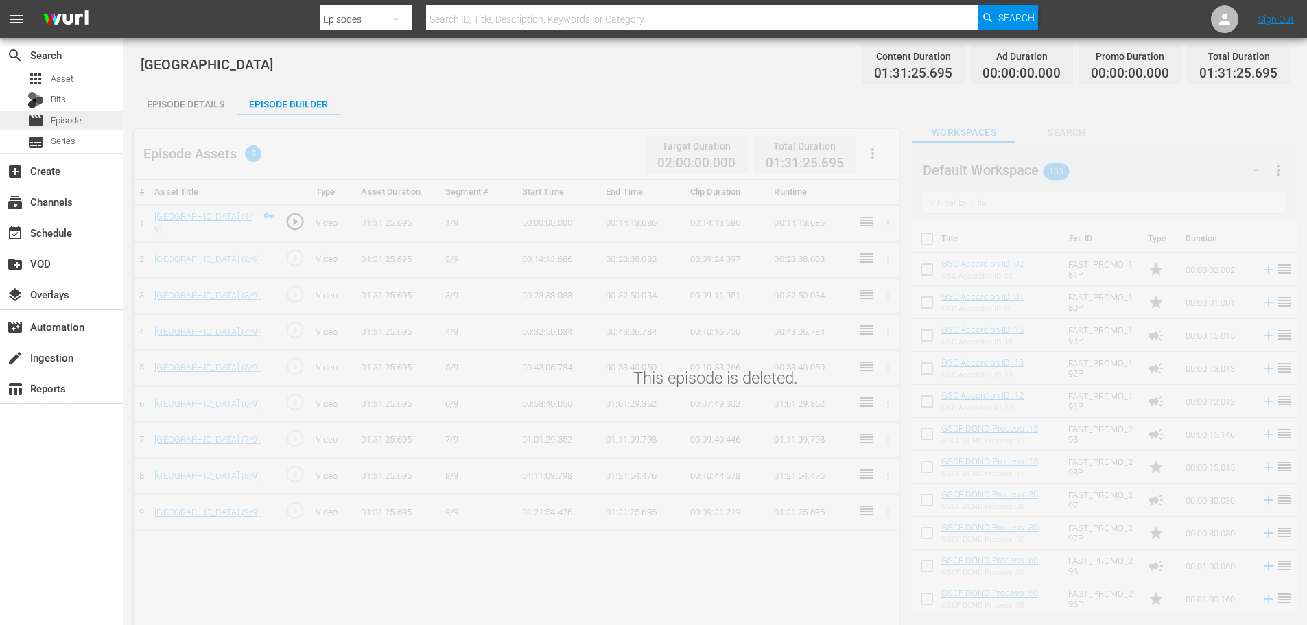
click at [78, 120] on span "Episode" at bounding box center [66, 121] width 31 height 14
